Goal: Information Seeking & Learning: Learn about a topic

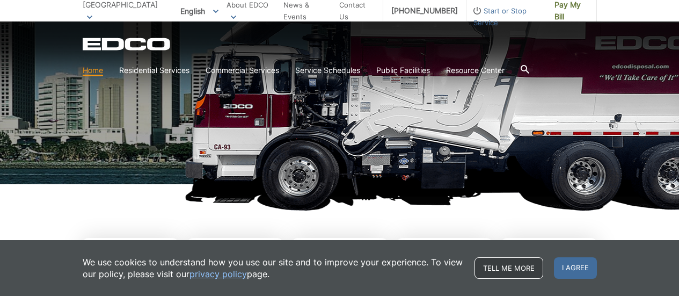
scroll to position [161, 0]
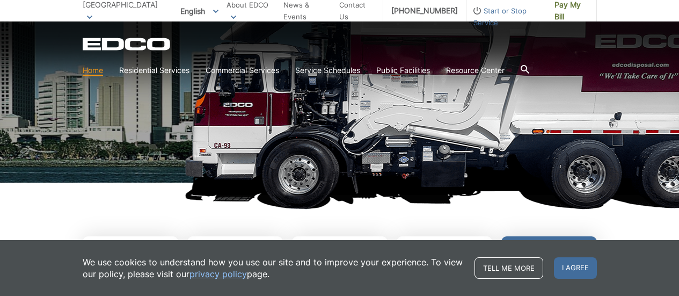
click at [576, 264] on span "I agree" at bounding box center [575, 267] width 43 height 21
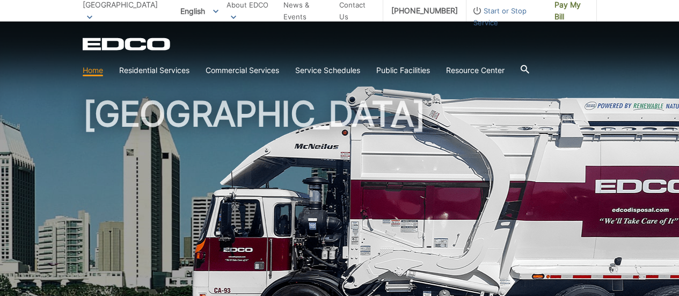
scroll to position [0, 0]
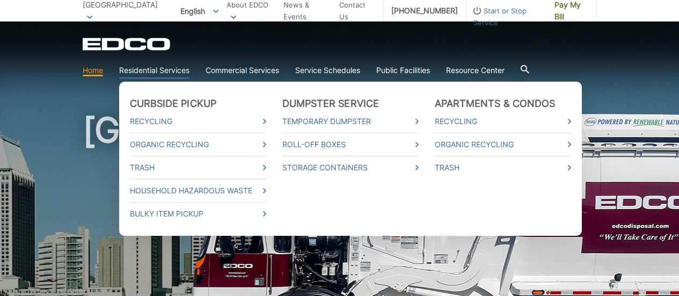
click at [182, 68] on link "Residential Services" at bounding box center [154, 70] width 70 height 12
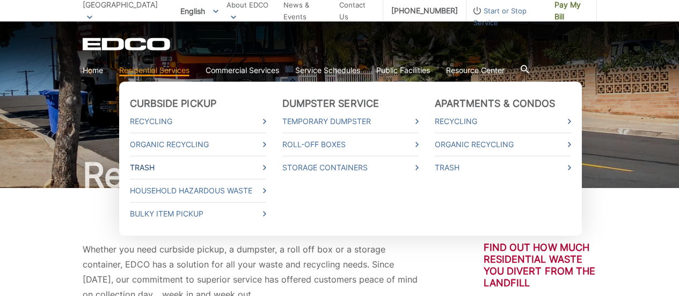
click at [160, 166] on link "Trash" at bounding box center [198, 168] width 136 height 12
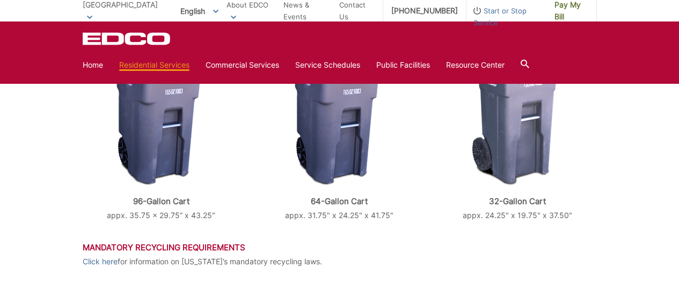
scroll to position [483, 0]
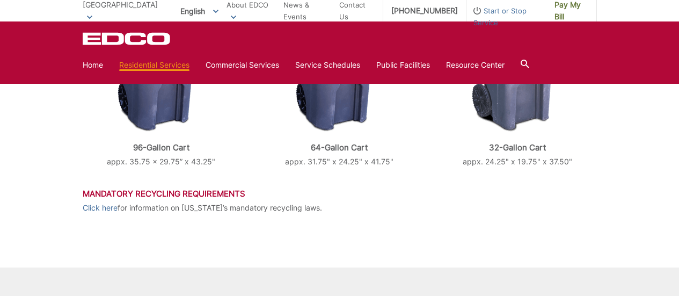
click at [457, 125] on div at bounding box center [517, 62] width 158 height 140
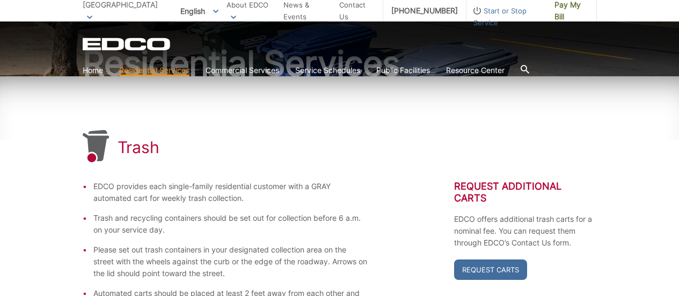
scroll to position [58, 0]
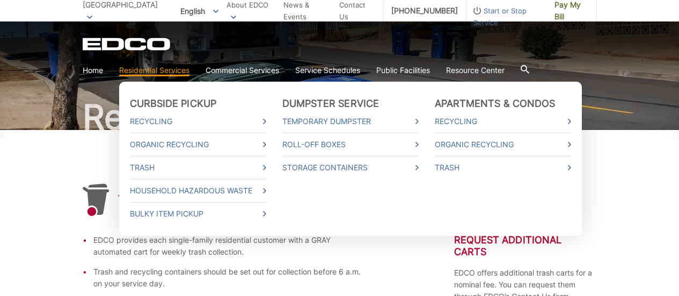
click at [148, 70] on link "Residential Services" at bounding box center [154, 70] width 70 height 12
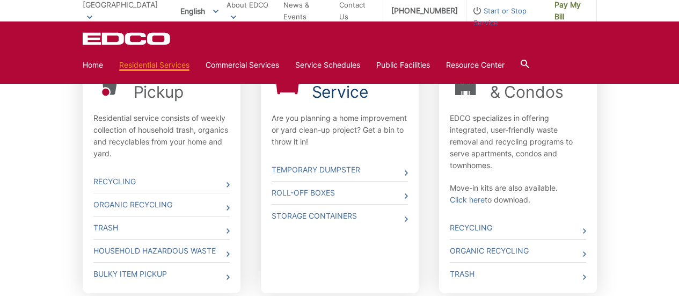
scroll to position [322, 0]
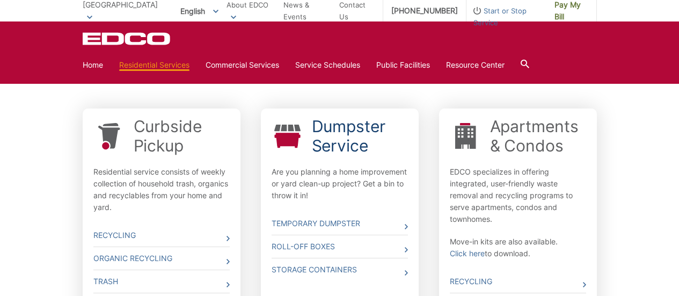
click at [350, 126] on link "Dumpster Service" at bounding box center [360, 135] width 96 height 39
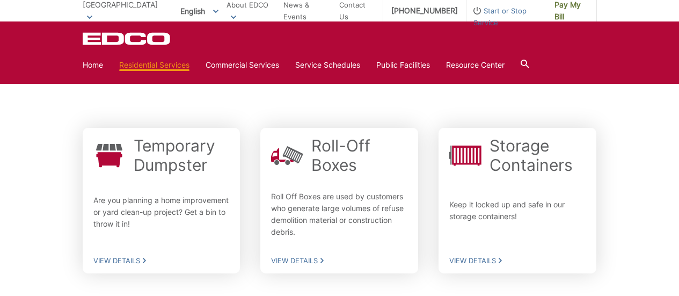
scroll to position [268, 0]
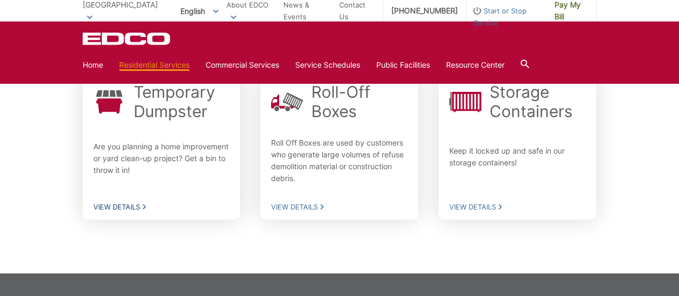
click at [153, 166] on p "Are you planning a home improvement or yard clean-up project? Get a bin to thro…" at bounding box center [161, 160] width 136 height 39
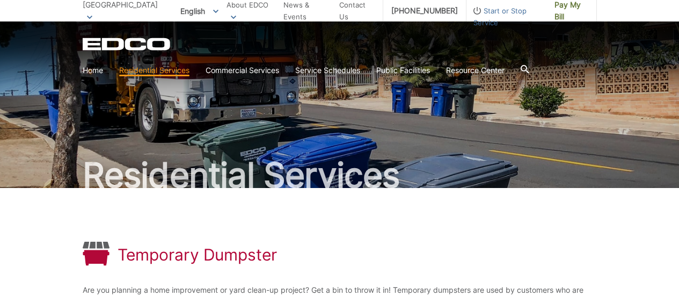
scroll to position [54, 0]
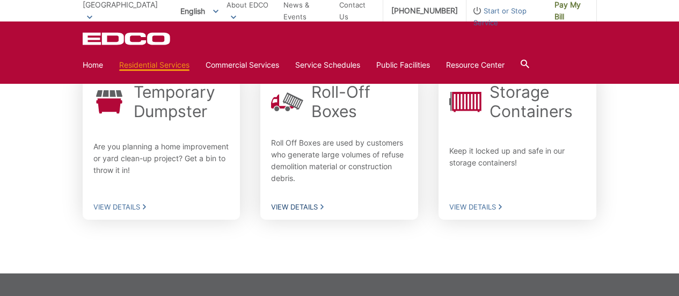
scroll to position [215, 0]
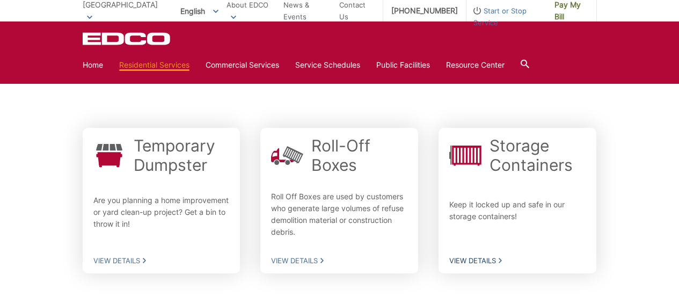
click at [556, 192] on div "Storage Containers Keep it locked up and safe in our storage containers! Keep i…" at bounding box center [517, 200] width 136 height 129
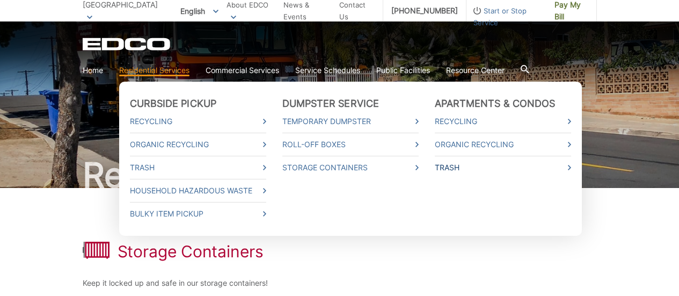
click at [451, 165] on link "Trash" at bounding box center [503, 168] width 136 height 12
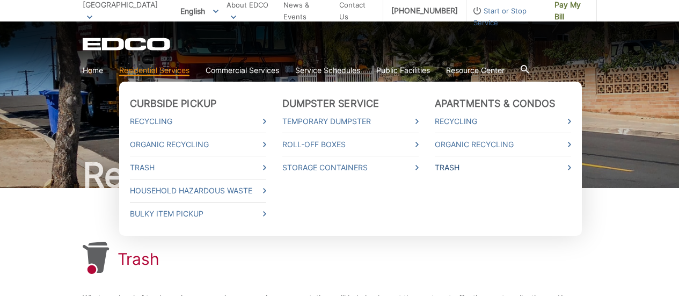
click at [569, 167] on icon at bounding box center [569, 167] width 3 height 5
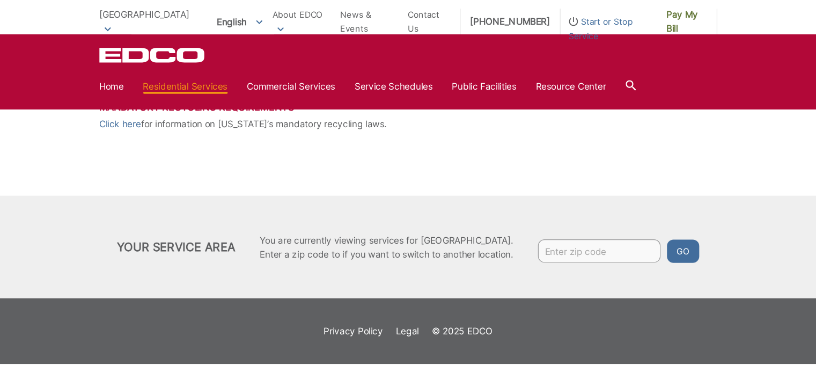
scroll to position [213, 0]
